Goal: Information Seeking & Learning: Learn about a topic

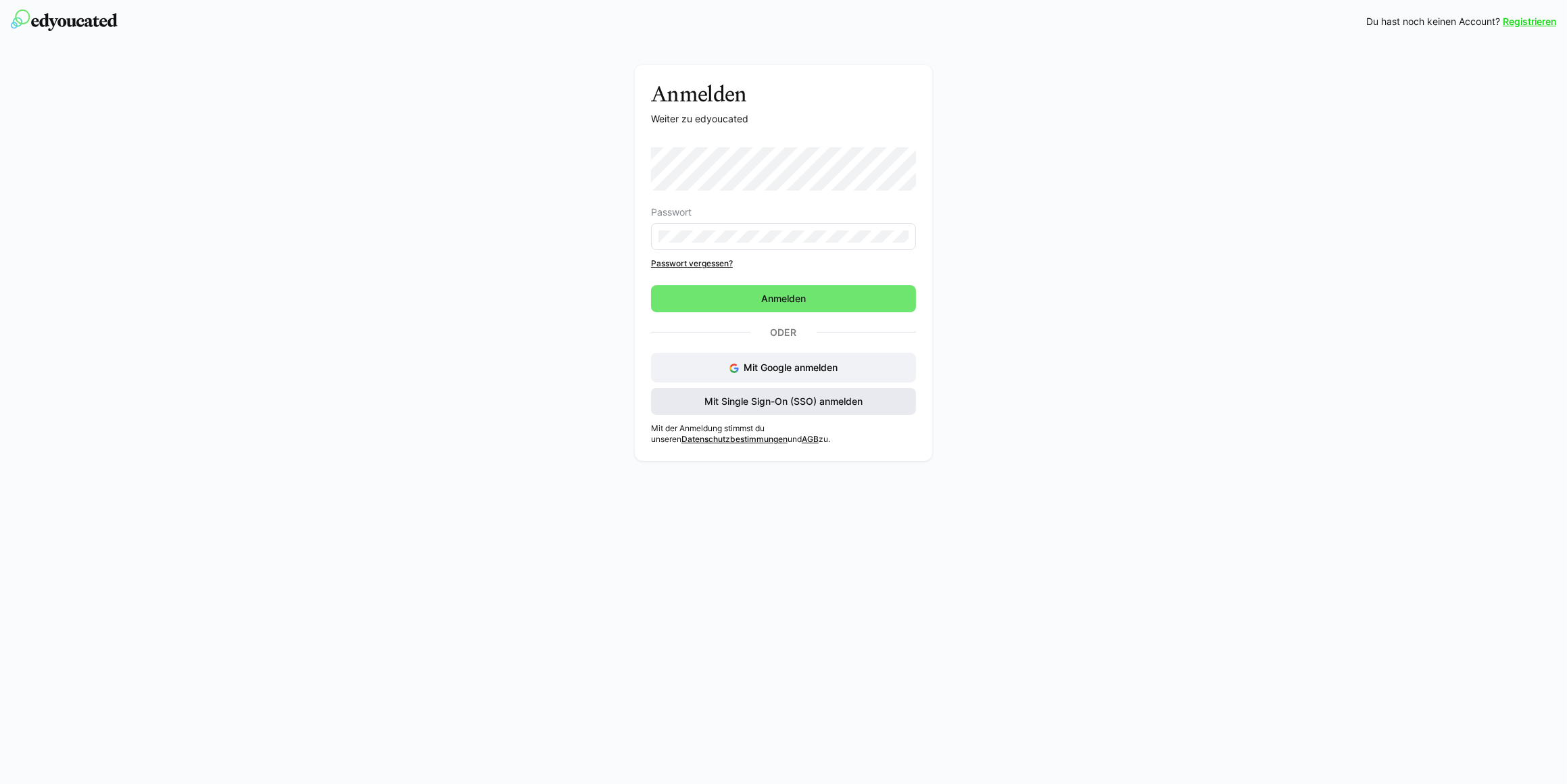
click at [744, 392] on span "Mit Single Sign-On (SSO) anmelden" at bounding box center [784, 402] width 265 height 27
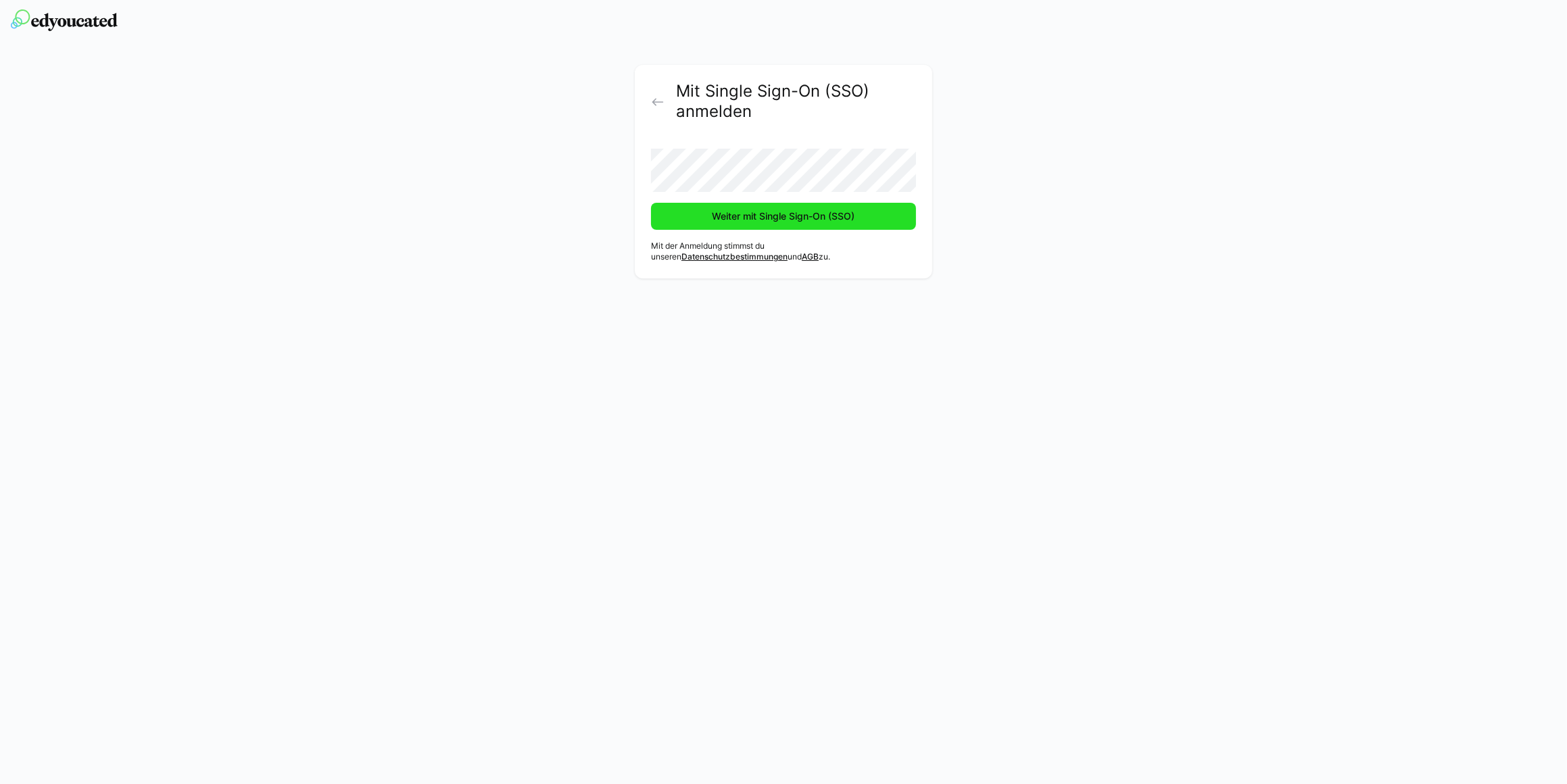
click at [765, 218] on span "Weiter mit Single Sign-On (SSO)" at bounding box center [784, 216] width 147 height 14
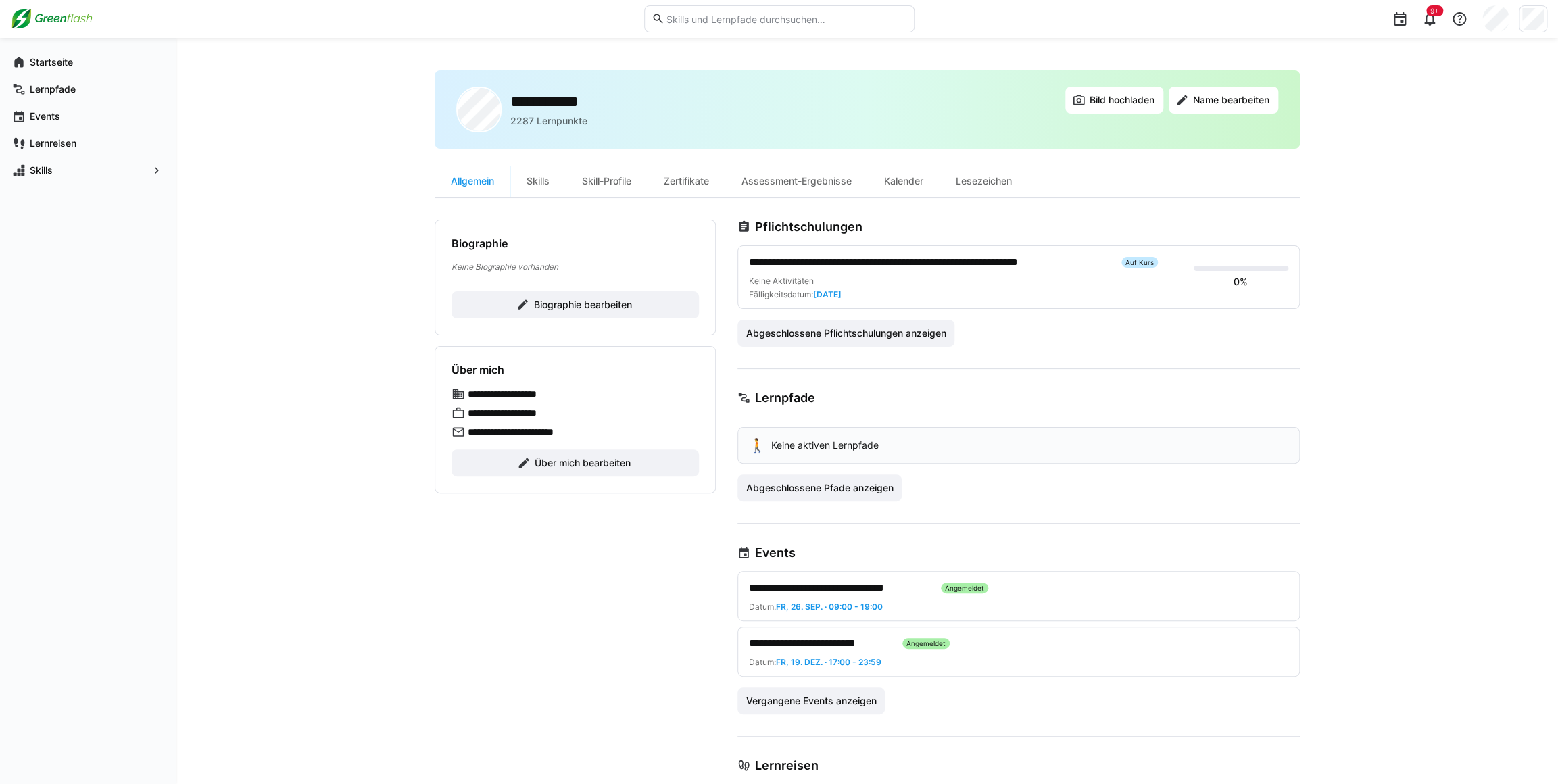
click at [855, 259] on span "**********" at bounding box center [930, 262] width 362 height 16
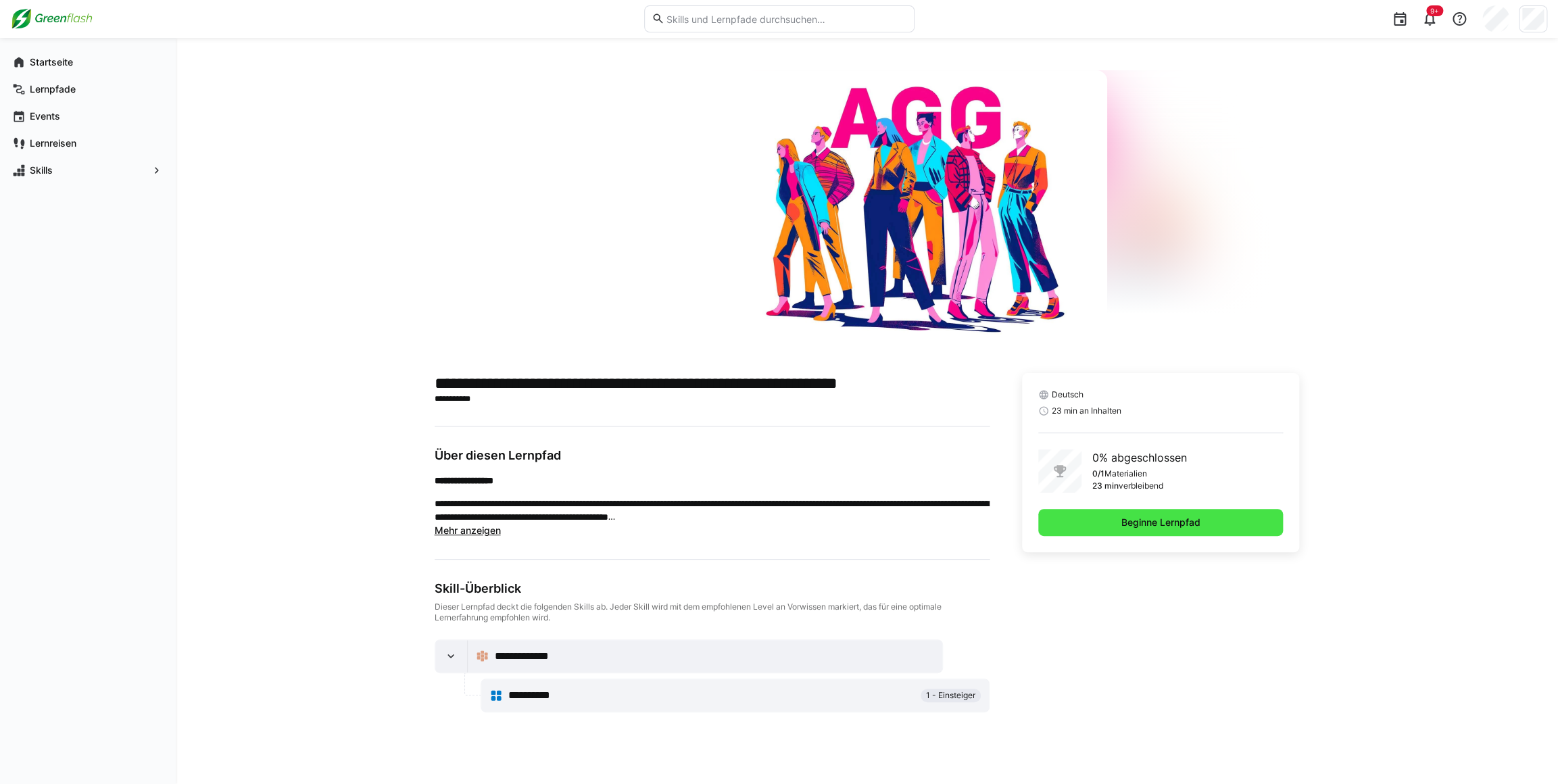
click at [1128, 515] on span "Beginne Lernpfad" at bounding box center [1160, 522] width 83 height 14
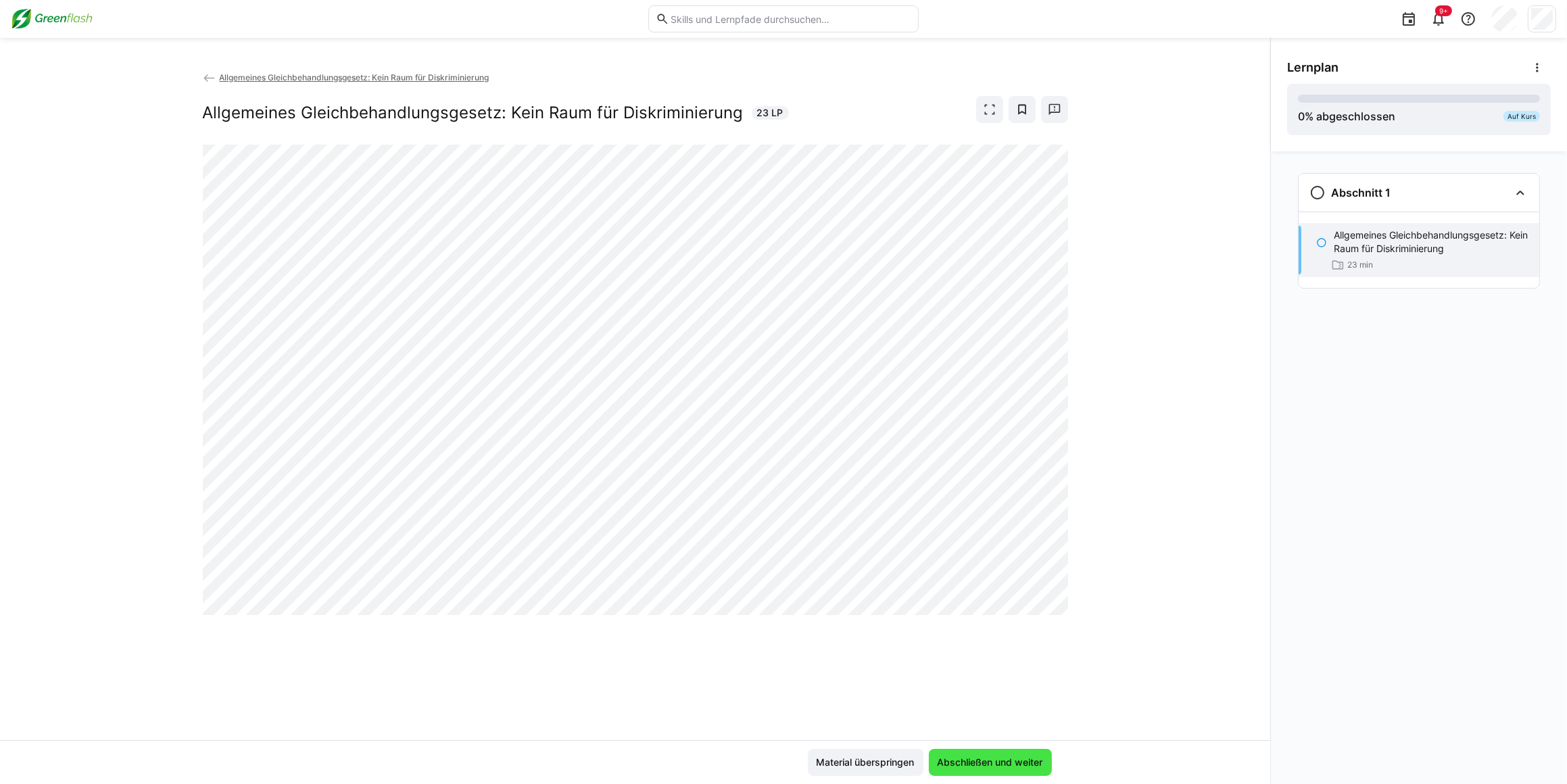
click at [987, 763] on span "Abschließen und weiter" at bounding box center [990, 762] width 109 height 14
click at [973, 766] on span "Abschließen und weiter" at bounding box center [990, 762] width 109 height 14
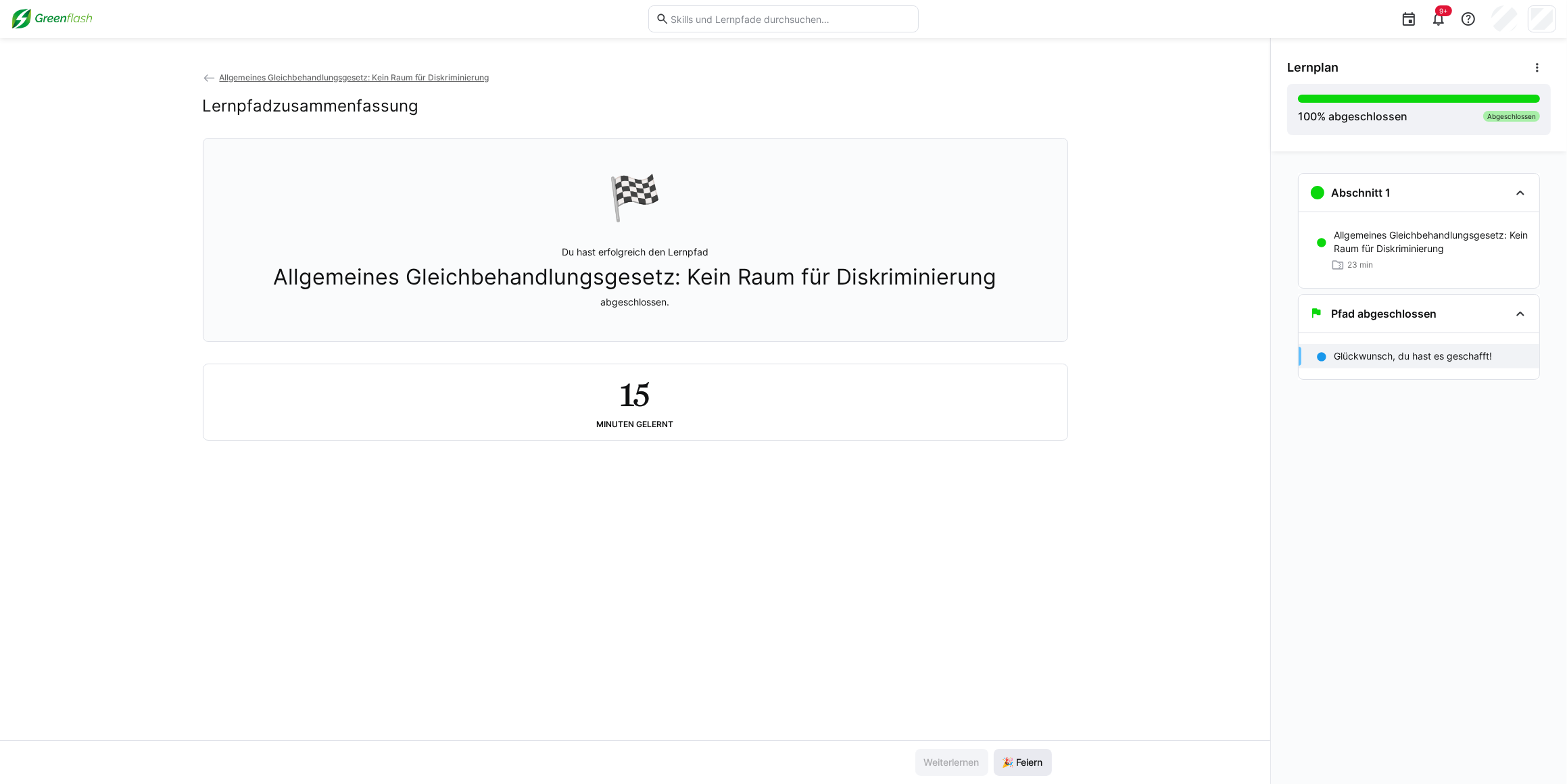
click at [1029, 754] on span "🎉 Feiern" at bounding box center [1023, 762] width 58 height 27
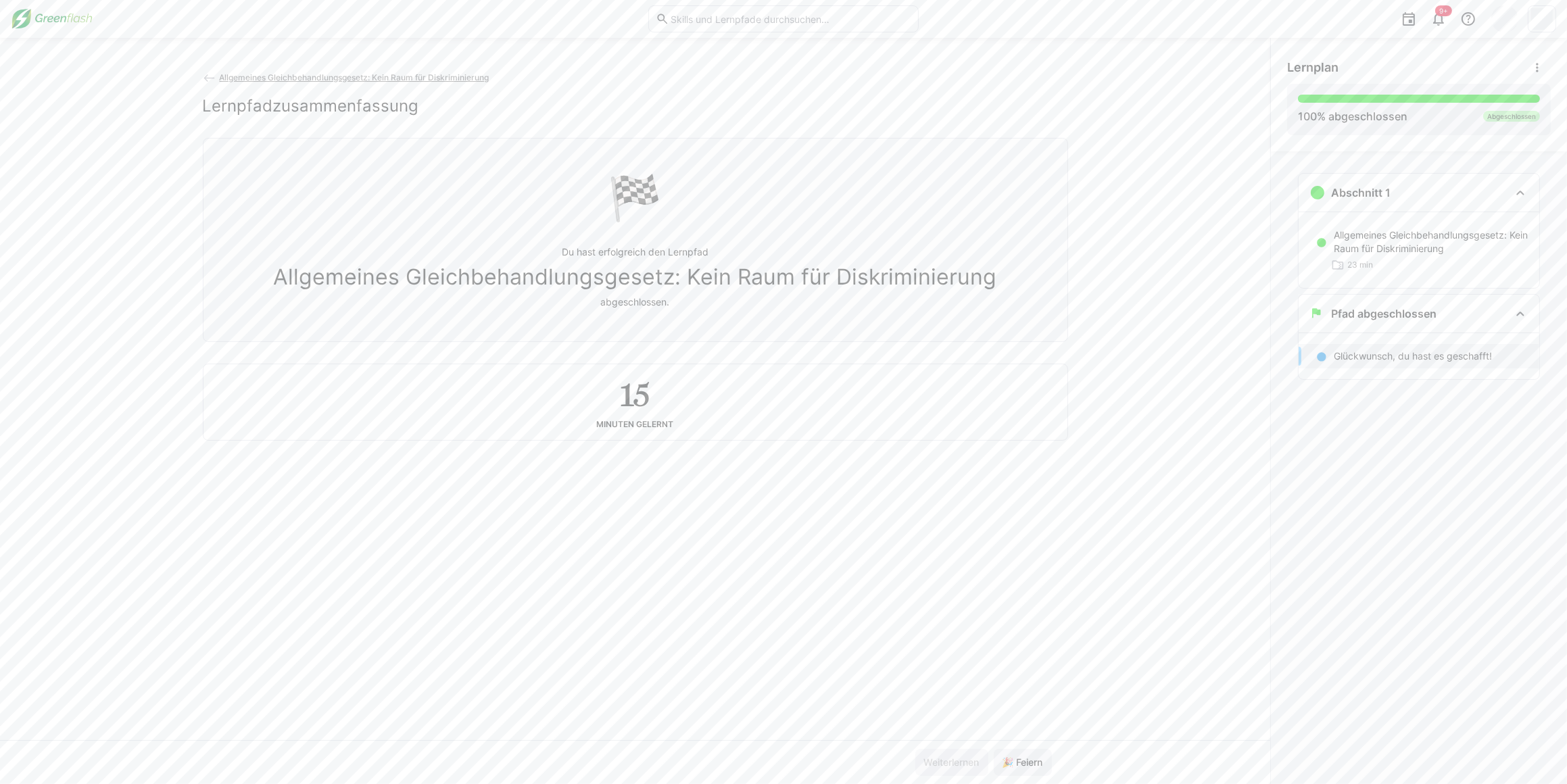
click at [45, 13] on img at bounding box center [52, 18] width 82 height 22
